Goal: Information Seeking & Learning: Find specific fact

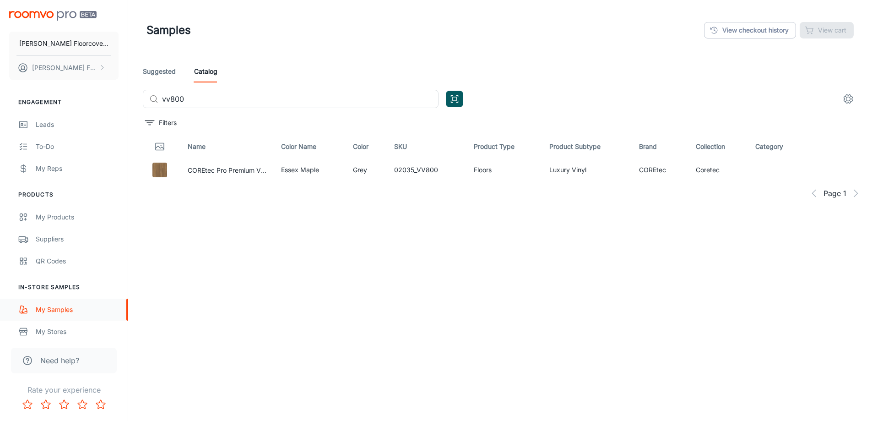
click at [70, 314] on div "My Samples" at bounding box center [77, 309] width 83 height 10
click at [765, 29] on link "View checkout history" at bounding box center [750, 30] width 92 height 16
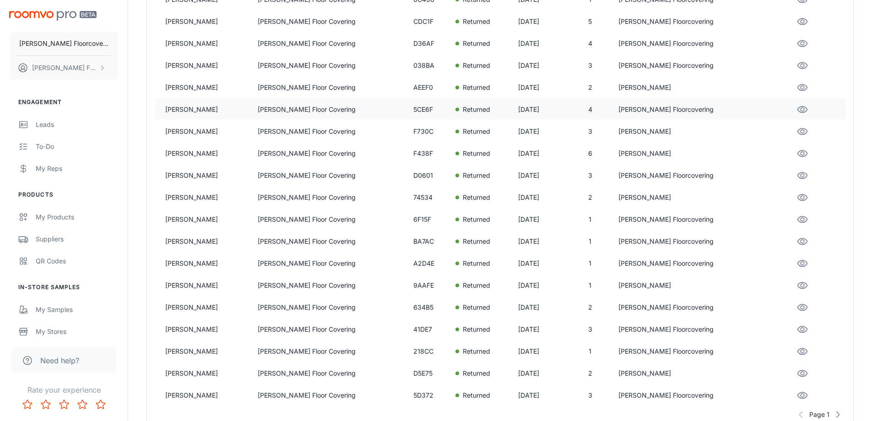
scroll to position [503, 0]
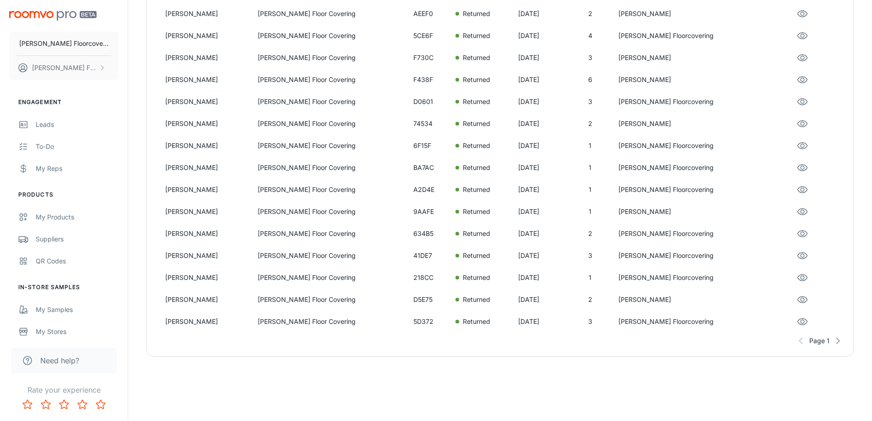
click at [838, 342] on icon "button" at bounding box center [837, 340] width 9 height 9
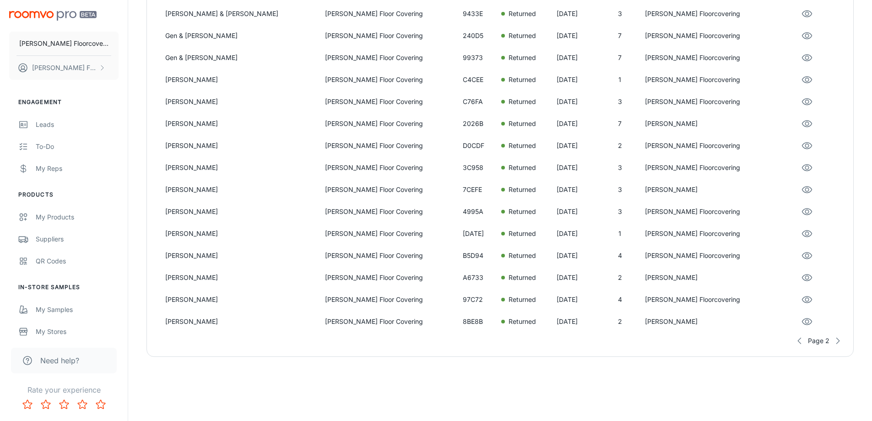
click at [840, 342] on icon "button" at bounding box center [837, 340] width 9 height 9
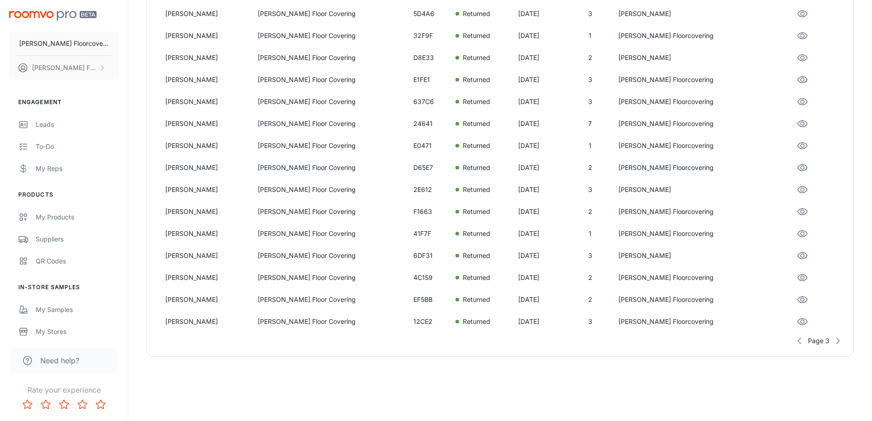
click at [840, 342] on icon "button" at bounding box center [837, 340] width 9 height 9
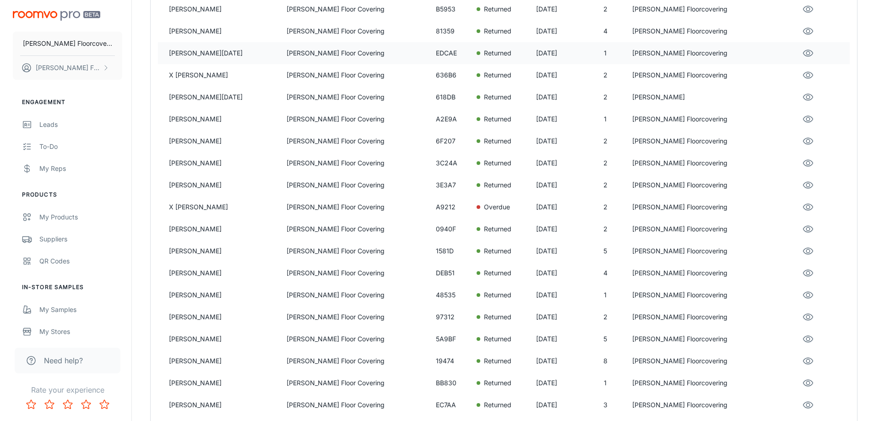
scroll to position [229, 0]
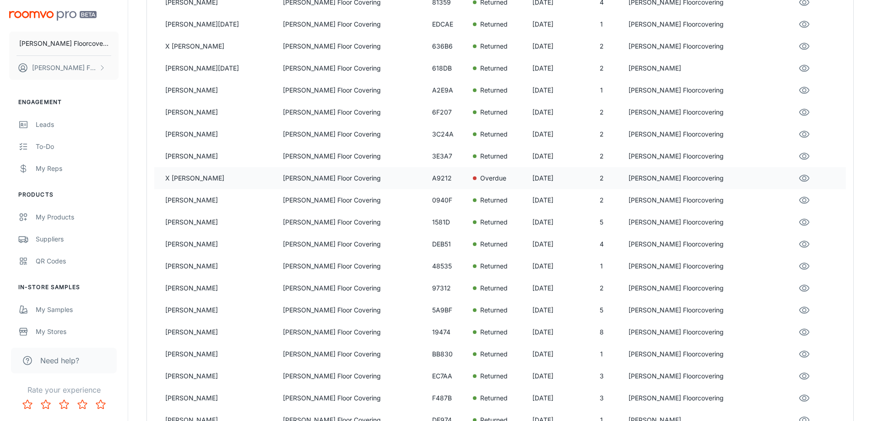
click at [564, 180] on p "[DATE]" at bounding box center [553, 178] width 42 height 10
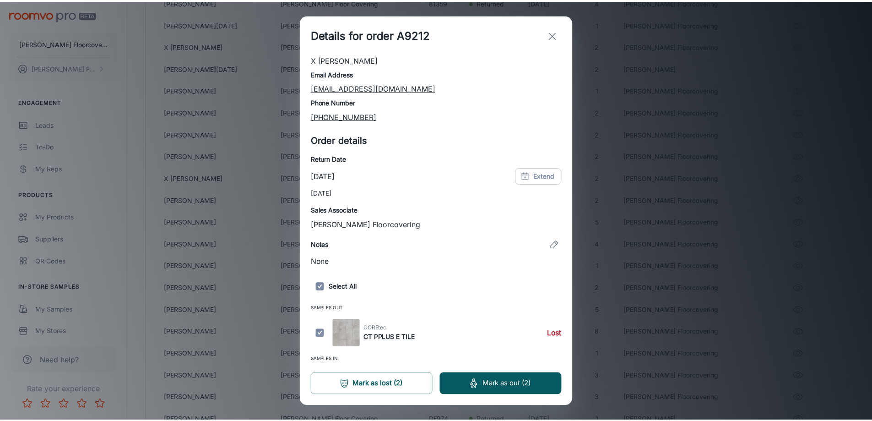
scroll to position [72, 0]
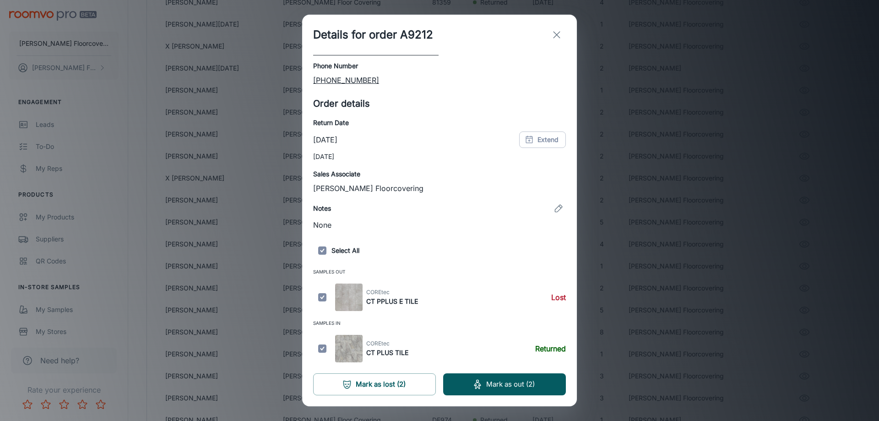
click at [345, 299] on img at bounding box center [348, 296] width 27 height 27
click at [556, 33] on icon "exit" at bounding box center [556, 34] width 11 height 11
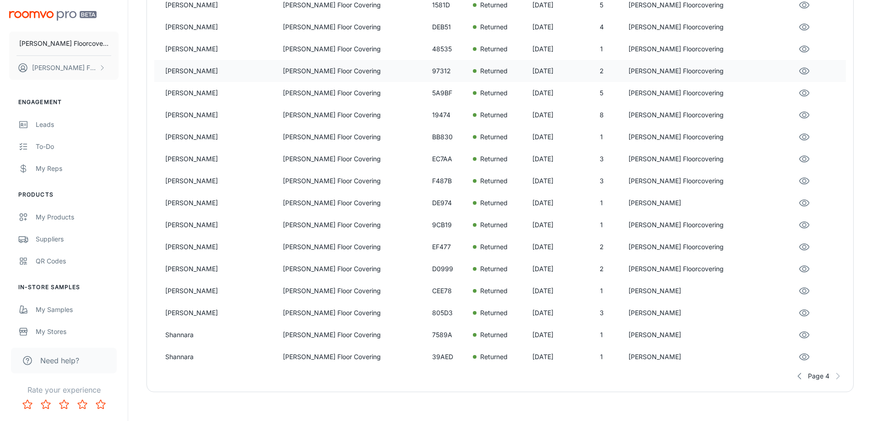
scroll to position [481, 0]
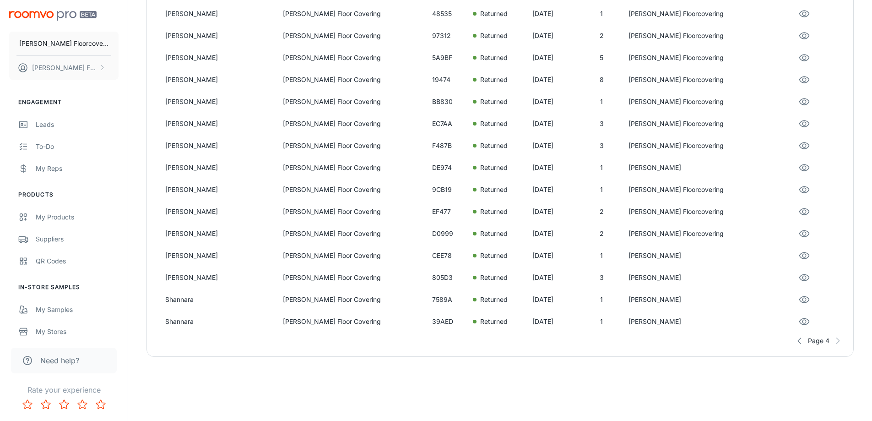
click at [839, 339] on div "Page 4" at bounding box center [500, 340] width 692 height 16
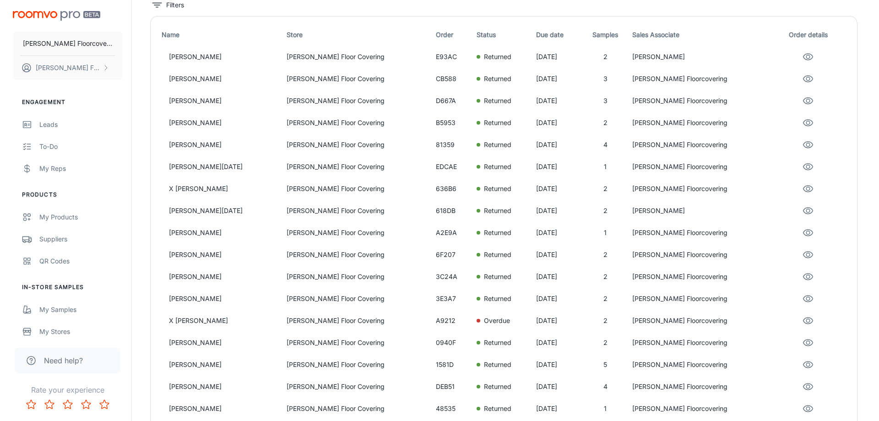
scroll to position [0, 0]
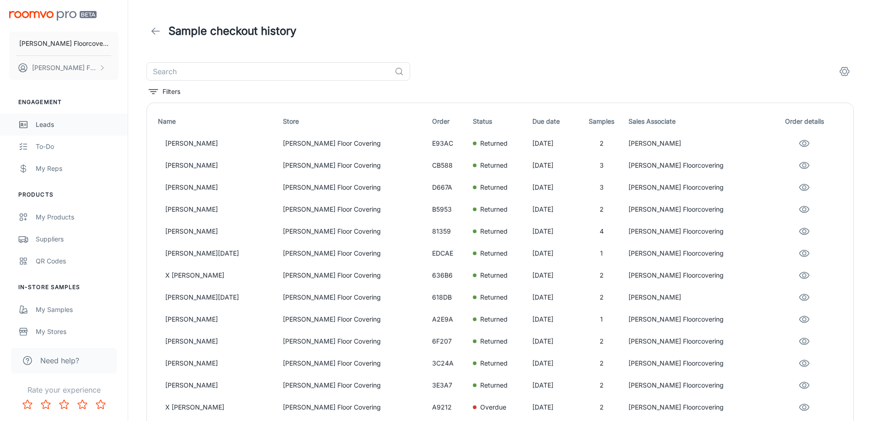
click at [50, 124] on div "Leads" at bounding box center [77, 125] width 83 height 10
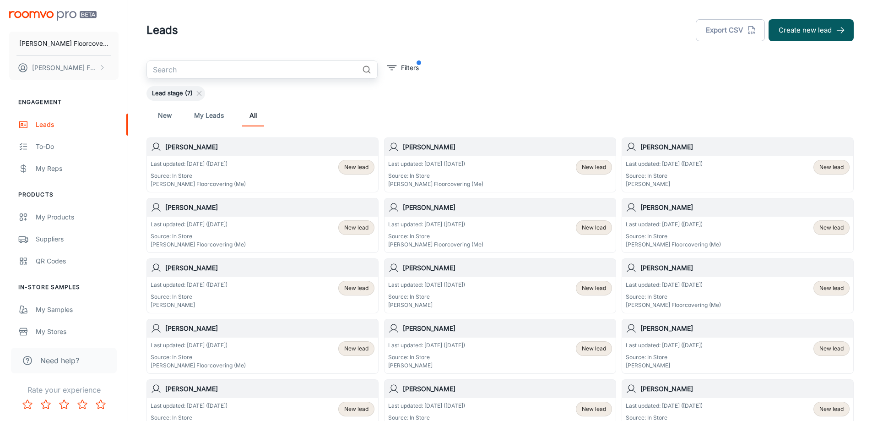
click at [302, 68] on input "text" at bounding box center [253, 69] width 212 height 18
type input "[PERSON_NAME]"
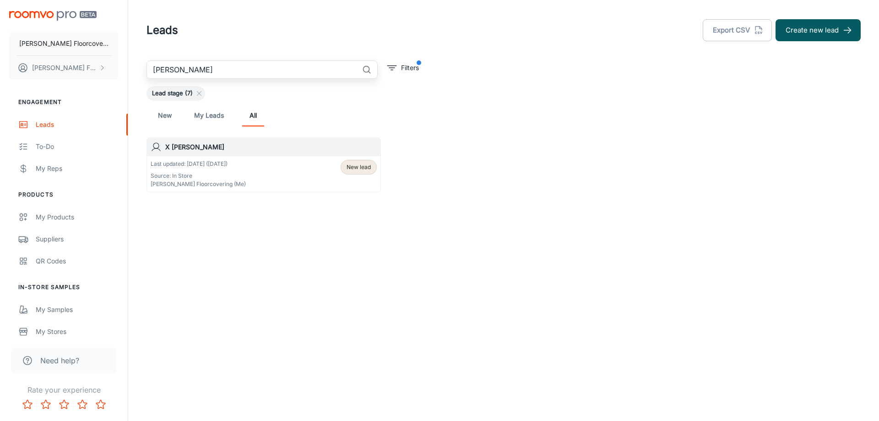
click at [223, 167] on p "Last updated: [DATE] ([DATE])" at bounding box center [198, 164] width 95 height 8
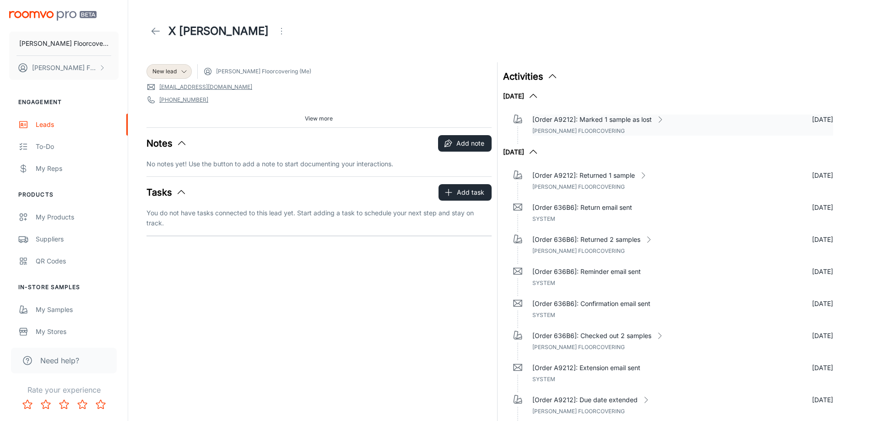
click at [646, 130] on div "[Order A9212]: Marked 1 sample as lost [DATE] [PERSON_NAME] Floorcovering" at bounding box center [682, 124] width 301 height 21
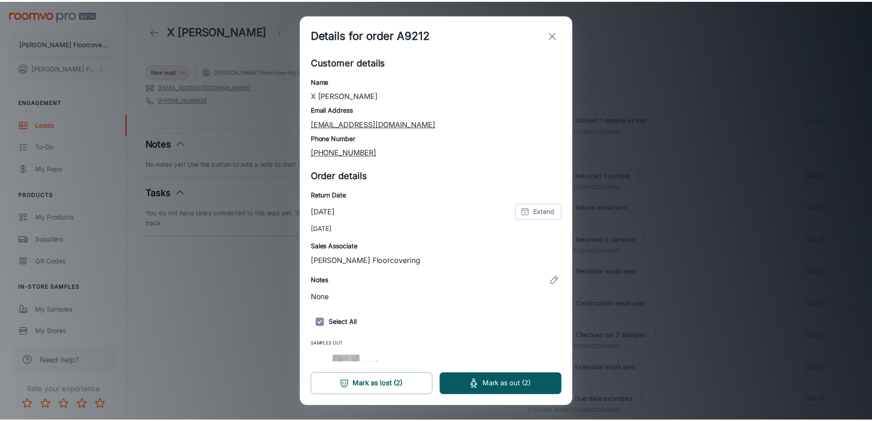
scroll to position [72, 0]
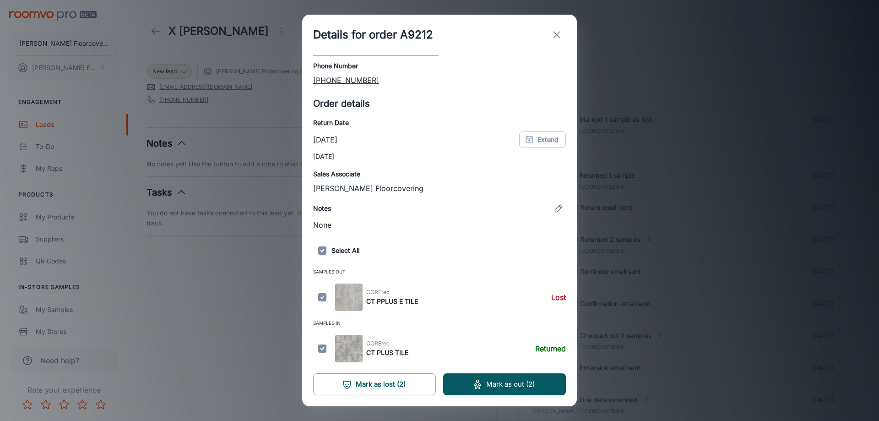
click at [404, 301] on h6 "CT PPLUS E TILE" at bounding box center [392, 301] width 52 height 10
drag, startPoint x: 556, startPoint y: 33, endPoint x: 720, endPoint y: 137, distance: 193.9
click at [557, 35] on icon "exit" at bounding box center [556, 34] width 11 height 11
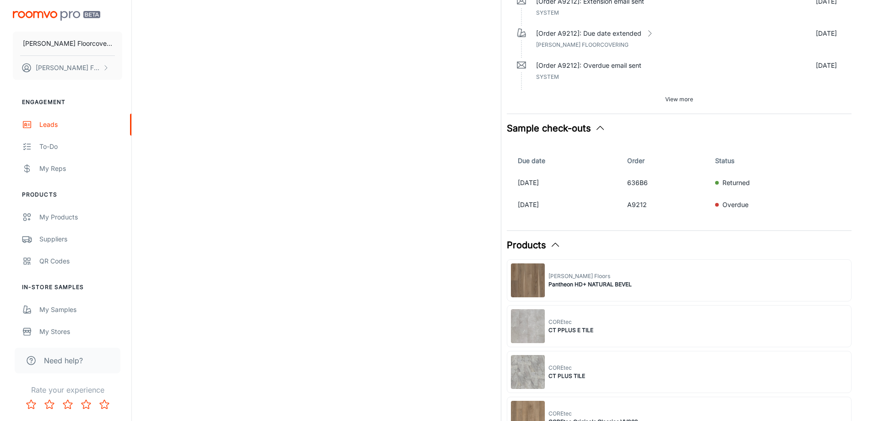
scroll to position [555, 0]
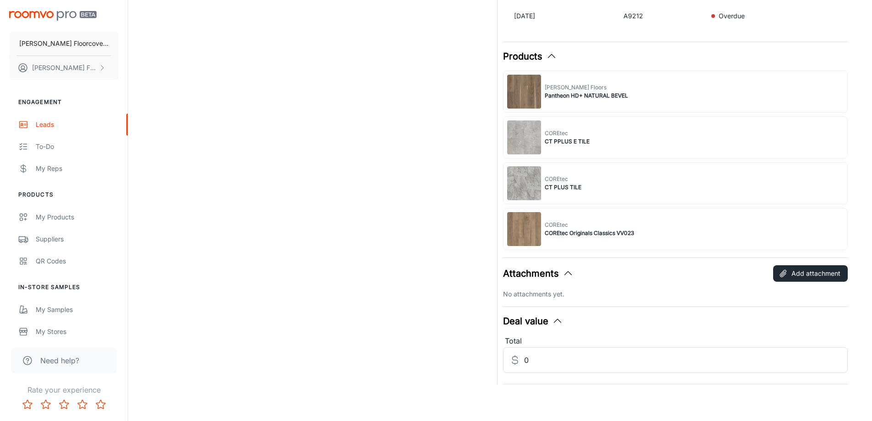
click at [567, 140] on span "CT PPLUS E TILE" at bounding box center [567, 141] width 45 height 8
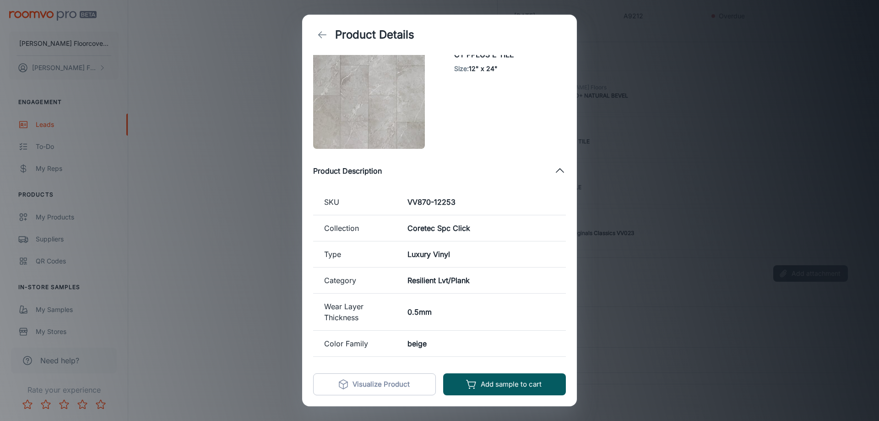
scroll to position [8, 0]
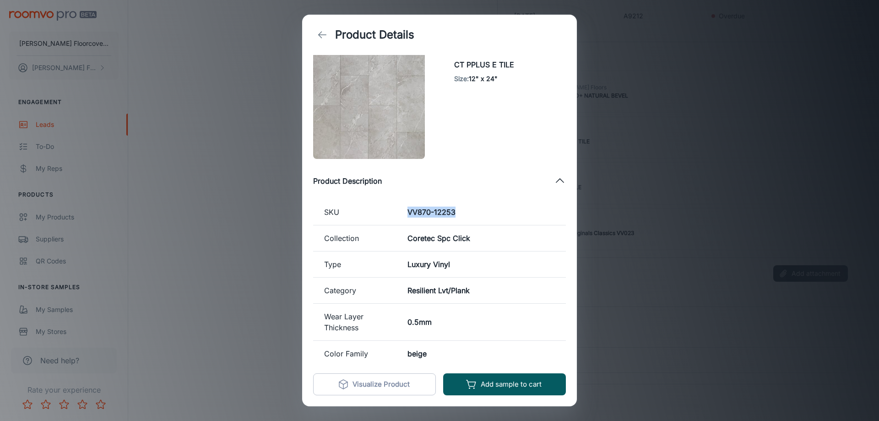
drag, startPoint x: 458, startPoint y: 211, endPoint x: 405, endPoint y: 209, distance: 53.1
click at [405, 209] on td "VV870-12253" at bounding box center [481, 212] width 169 height 26
copy h6 "VV870-12253"
